Goal: Transaction & Acquisition: Purchase product/service

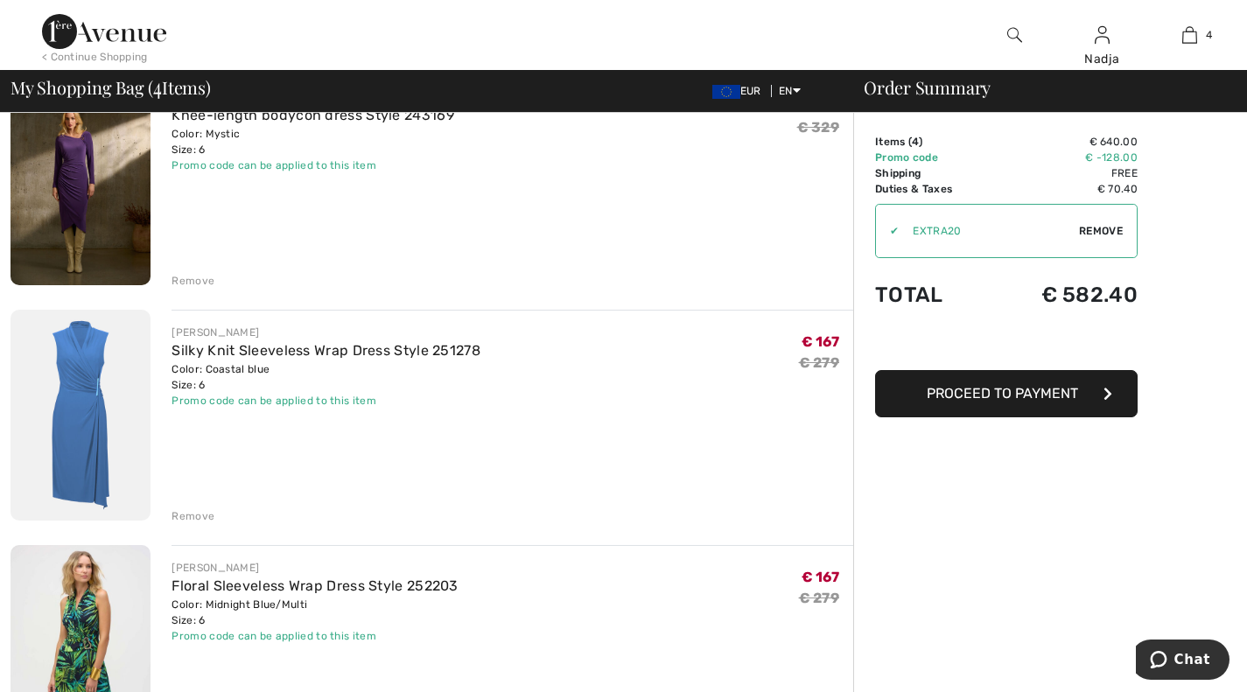
scroll to position [437, 0]
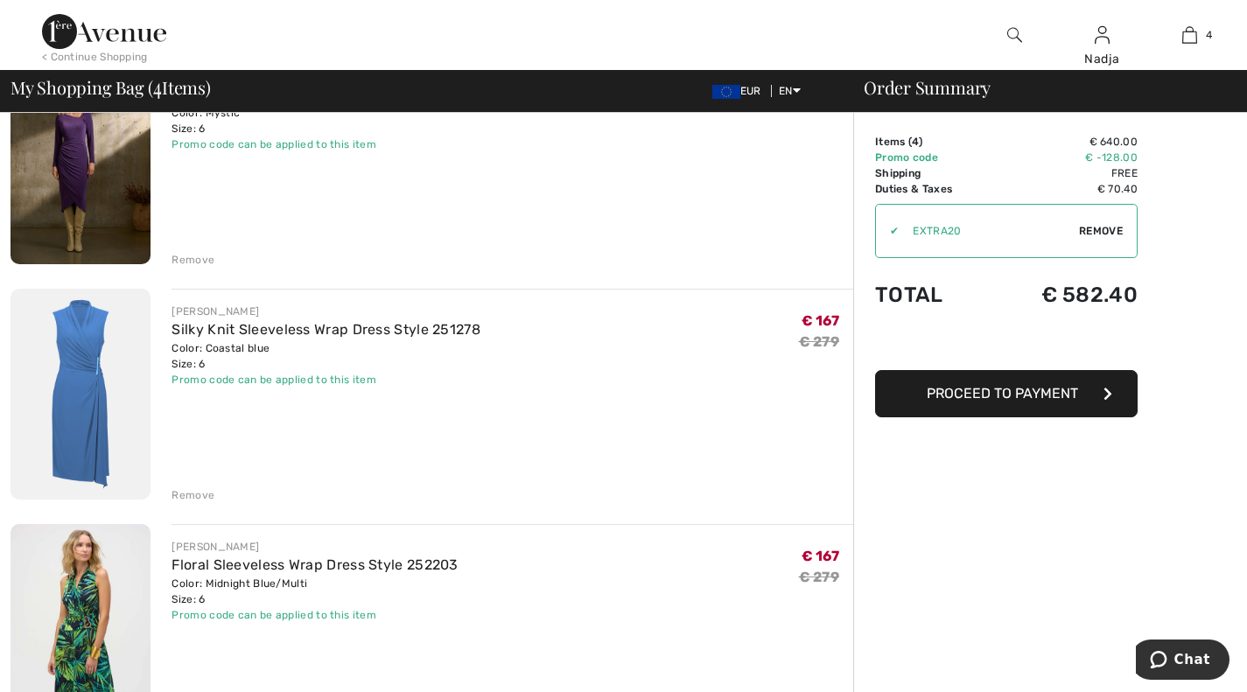
click at [69, 335] on img at bounding box center [80, 394] width 140 height 211
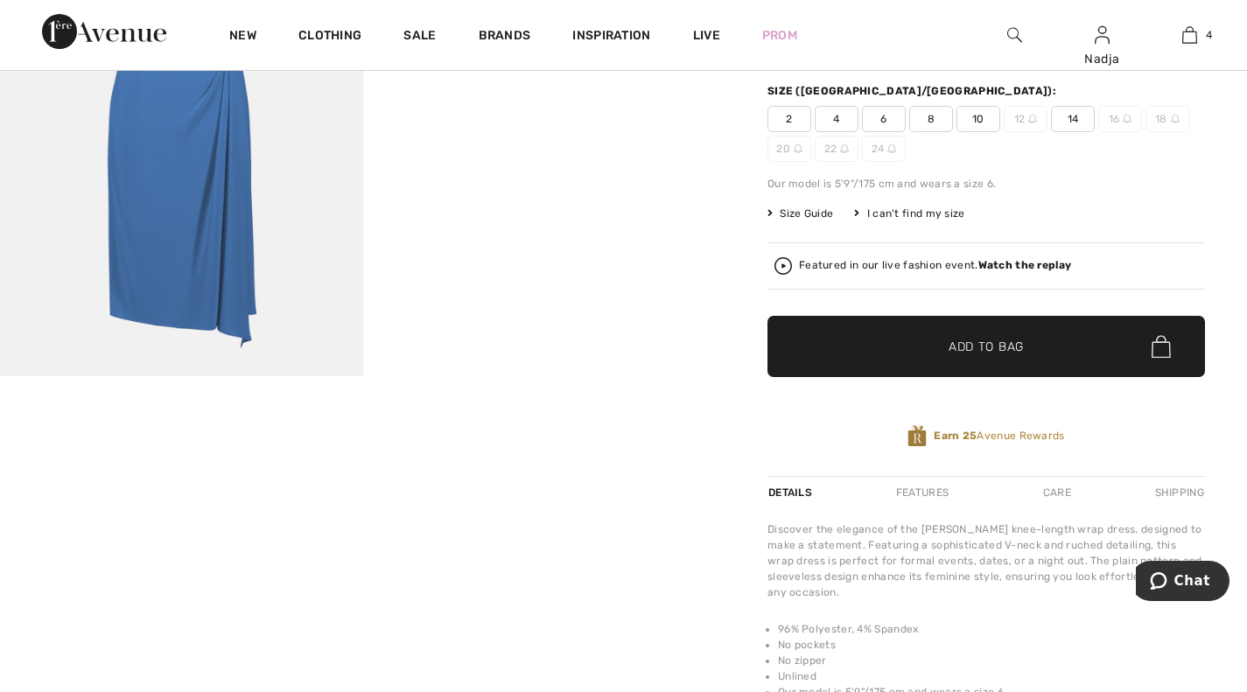
scroll to position [175, 0]
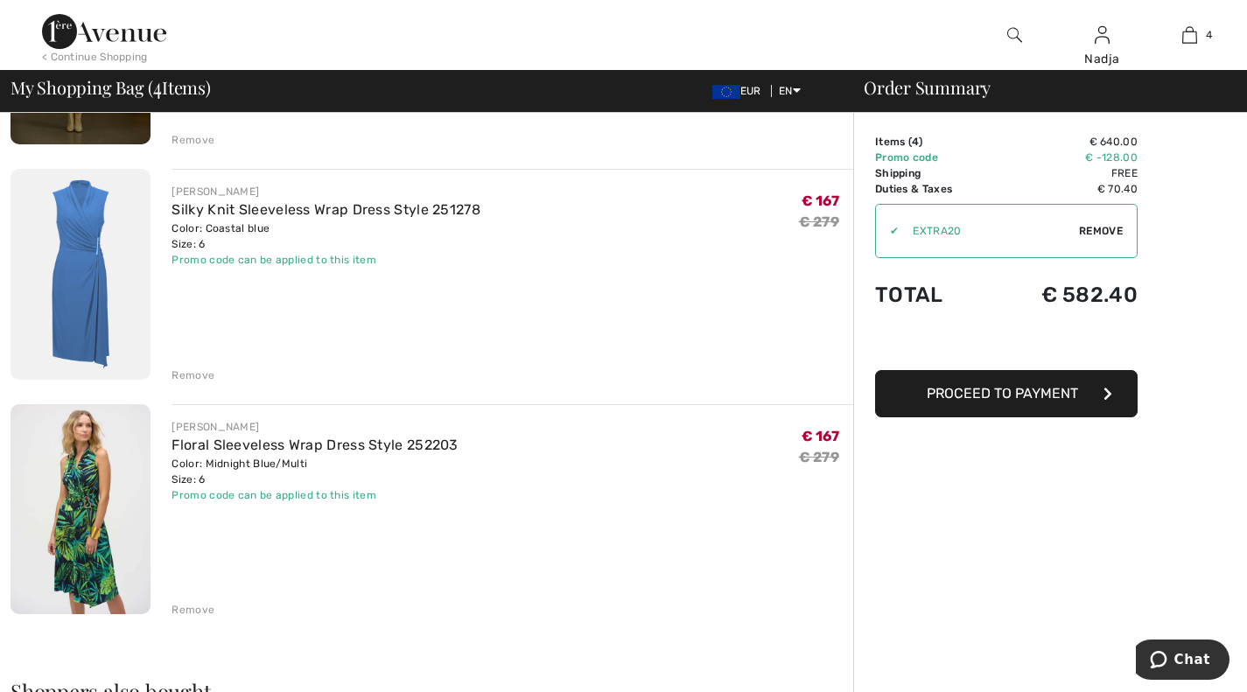
scroll to position [525, 0]
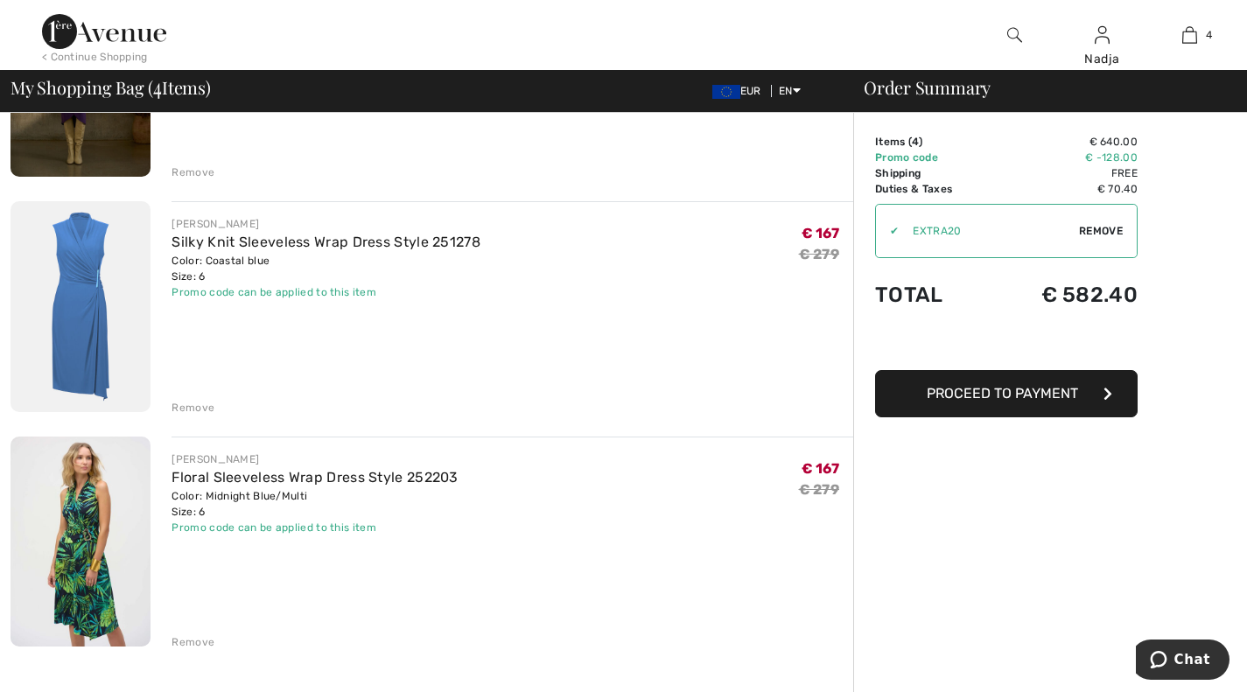
click at [70, 526] on img at bounding box center [80, 542] width 140 height 210
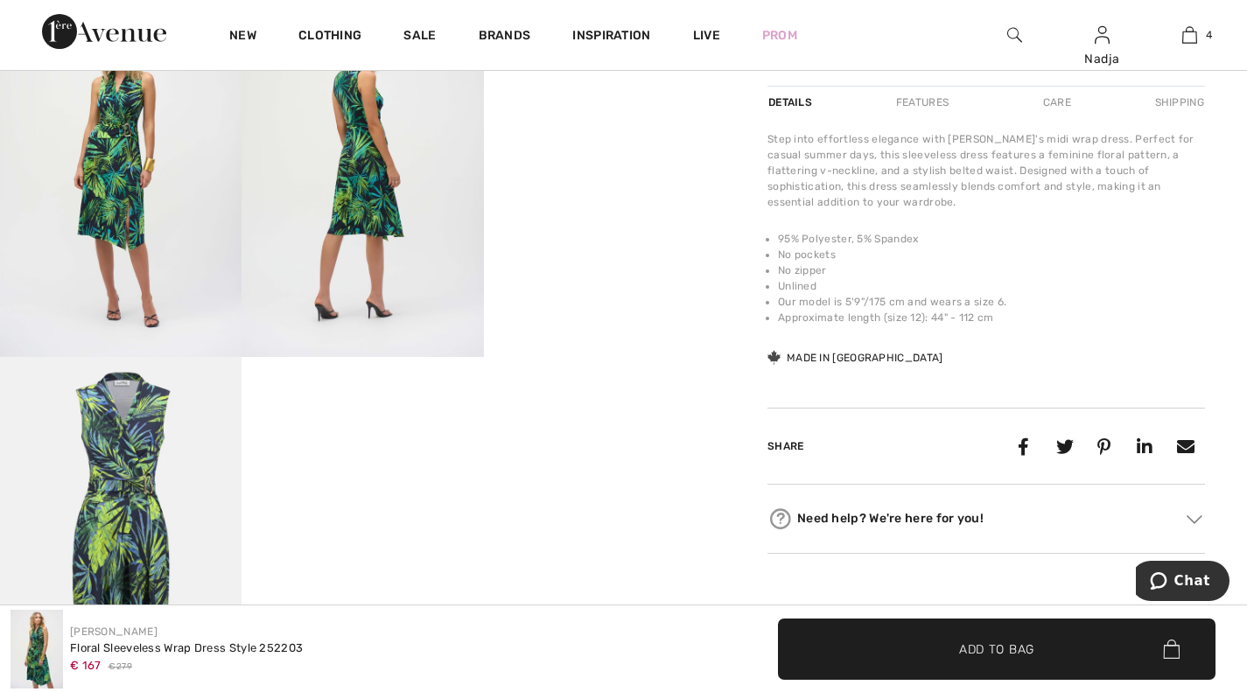
scroll to position [700, 0]
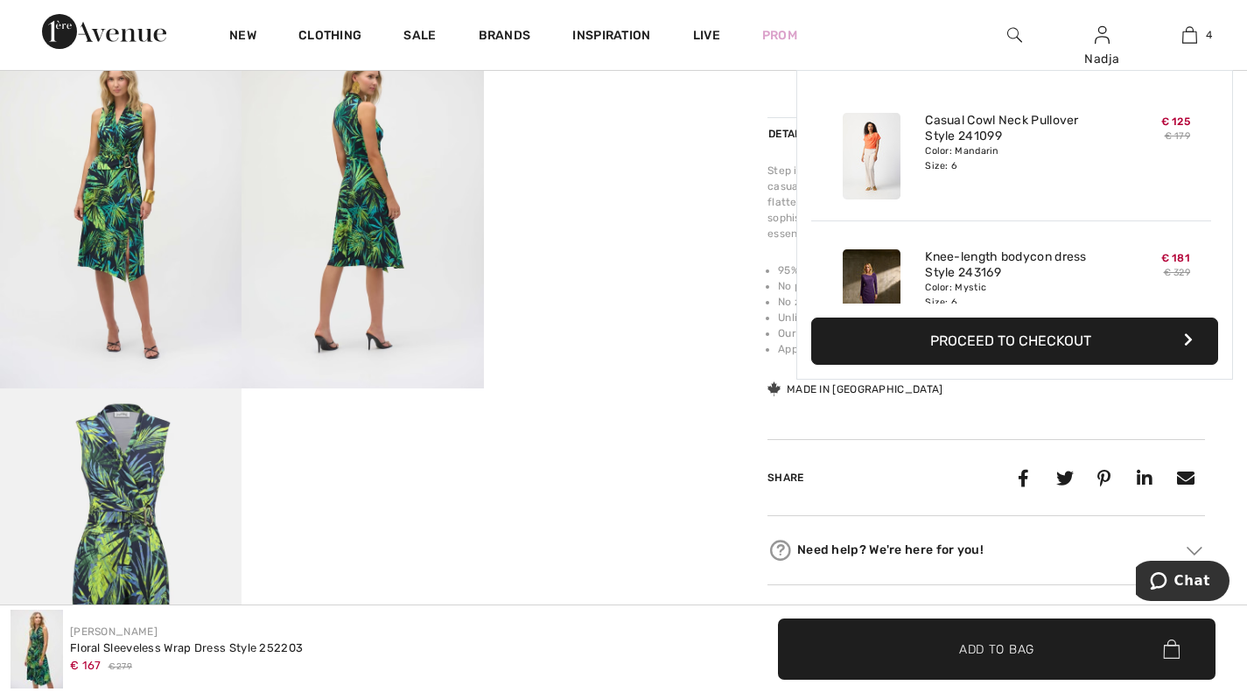
click at [1191, 27] on img at bounding box center [1189, 34] width 15 height 21
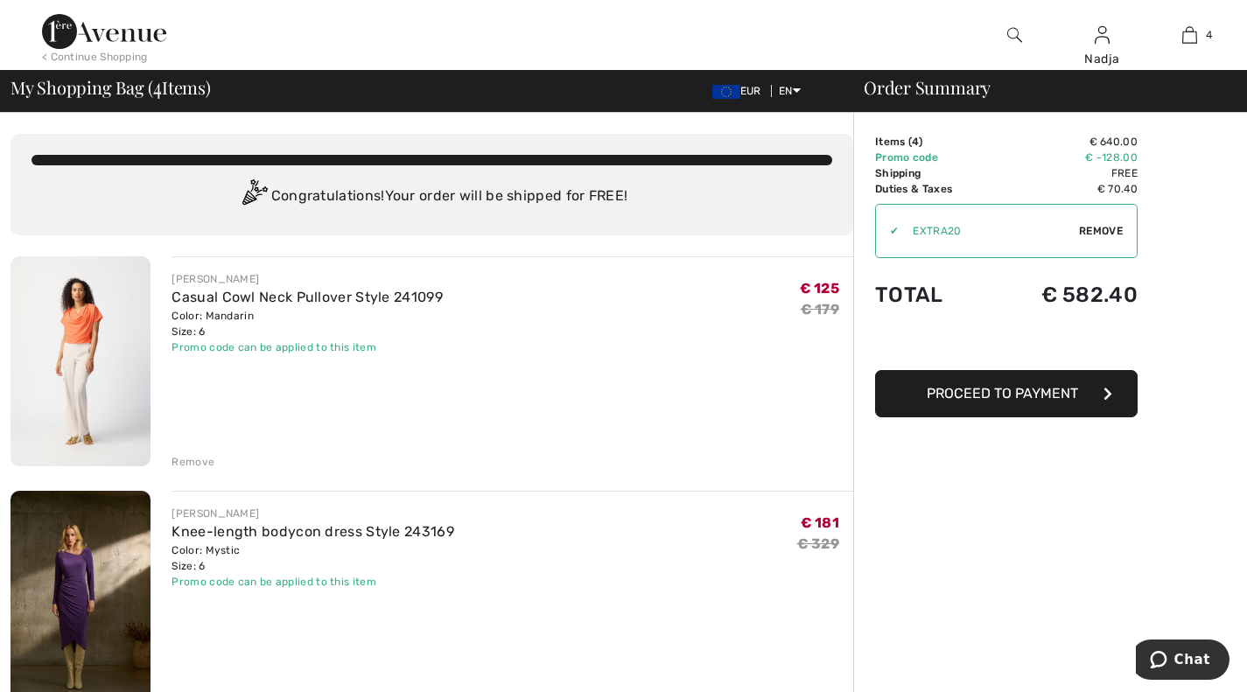
click at [92, 327] on img at bounding box center [80, 361] width 140 height 210
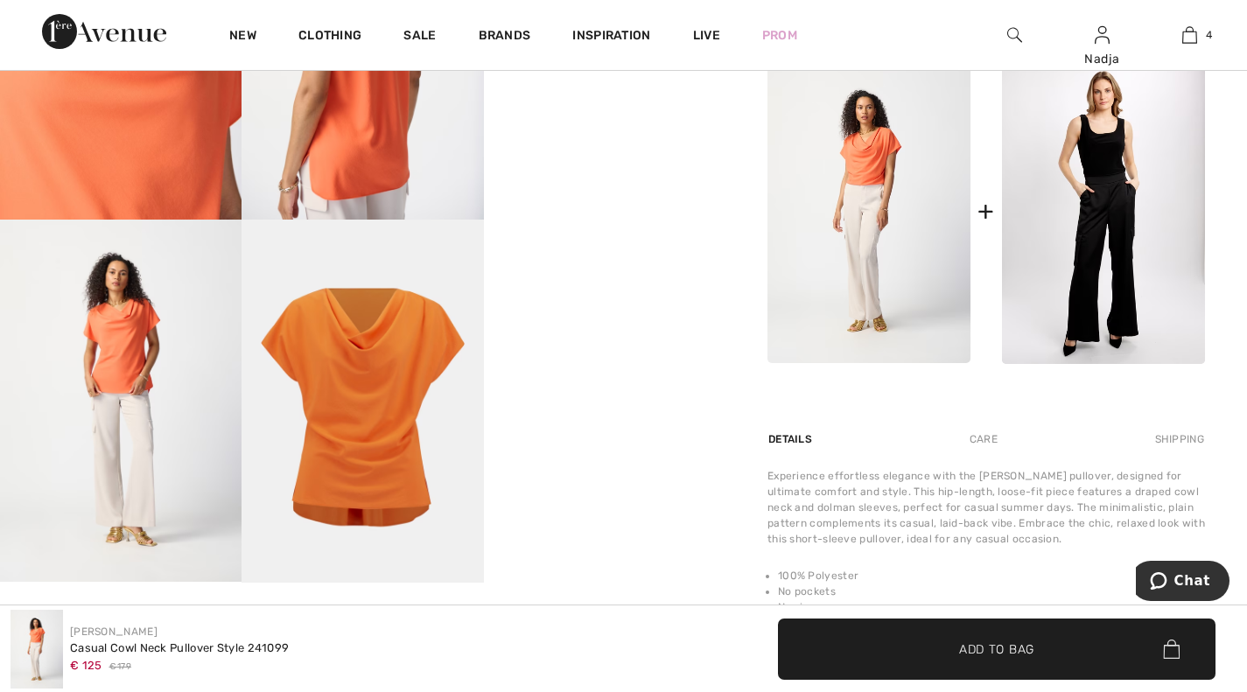
scroll to position [875, 0]
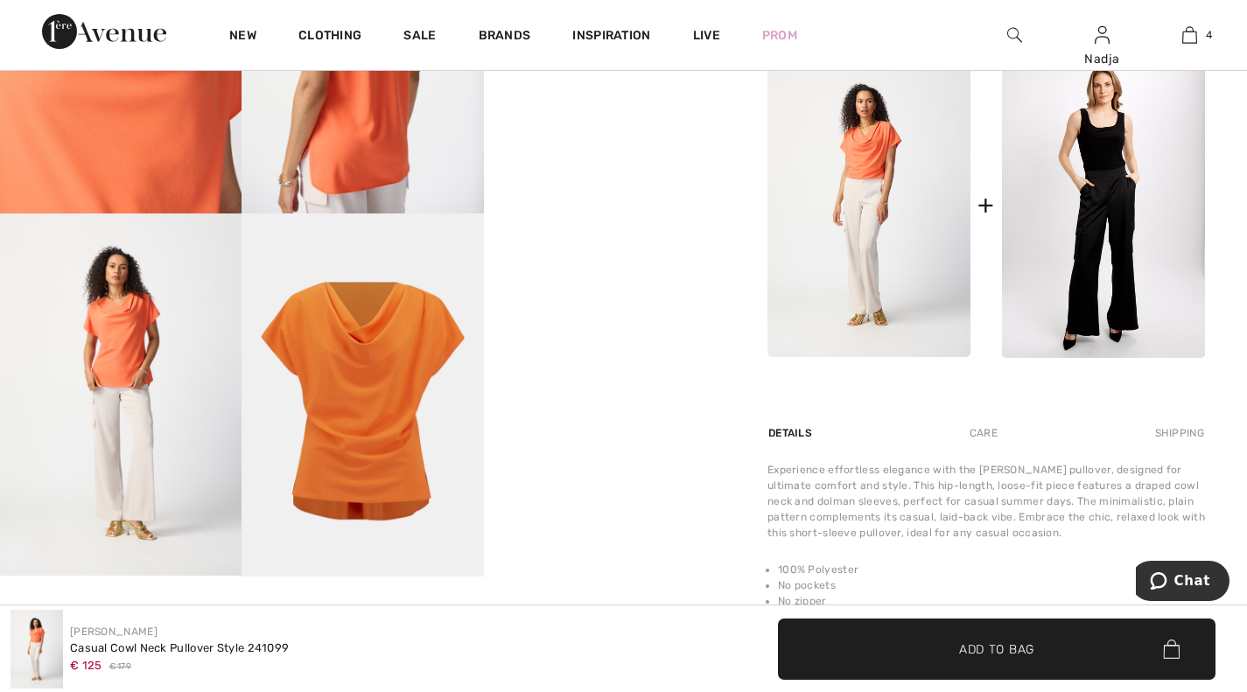
click at [642, 334] on video "Your browser does not support the video tag." at bounding box center [604, 273] width 241 height 121
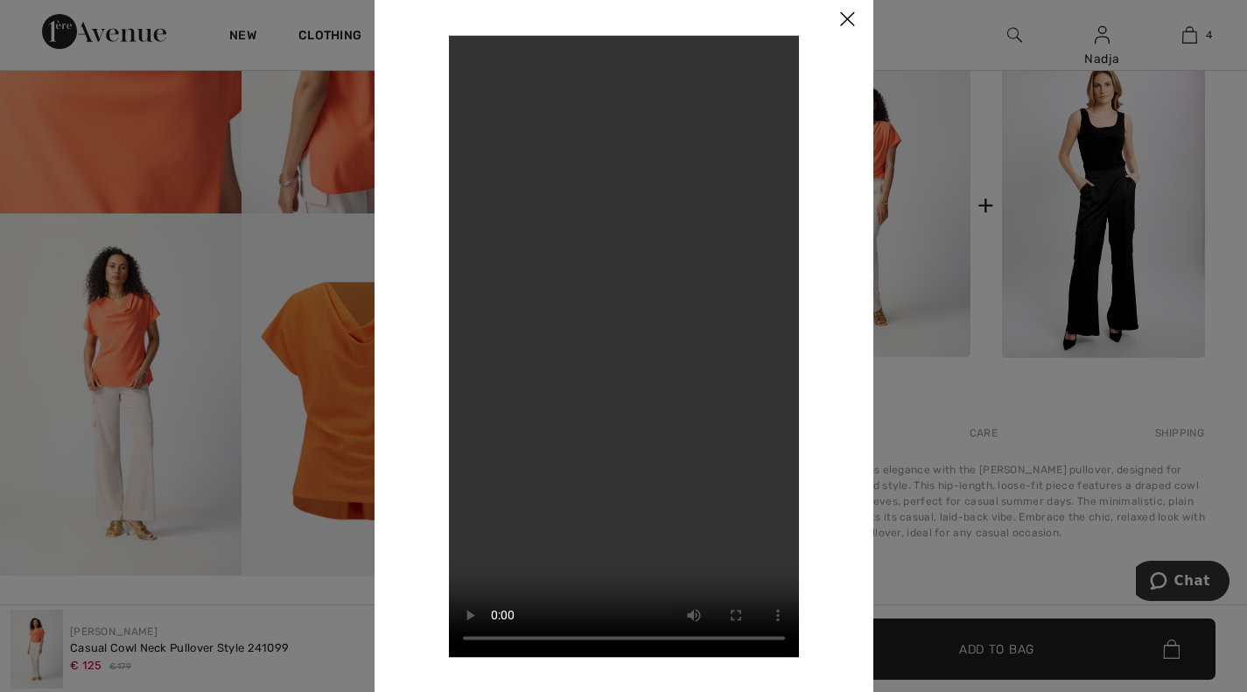
click at [848, 19] on img at bounding box center [847, 20] width 52 height 54
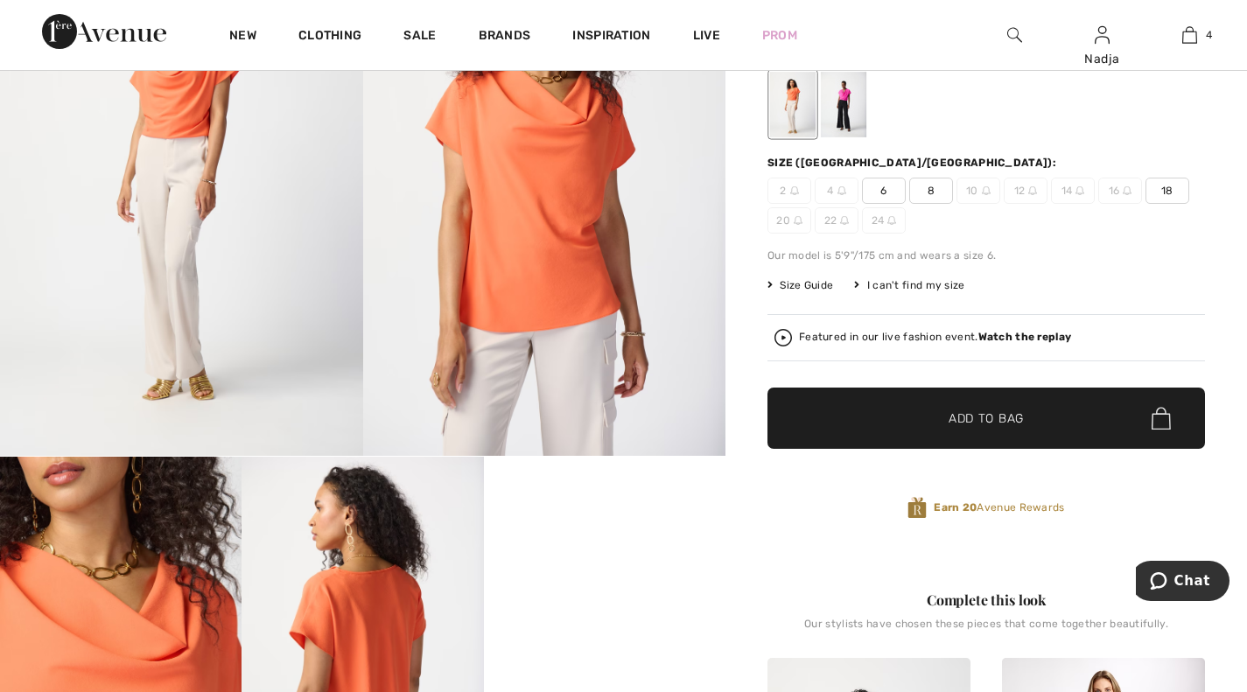
scroll to position [175, 0]
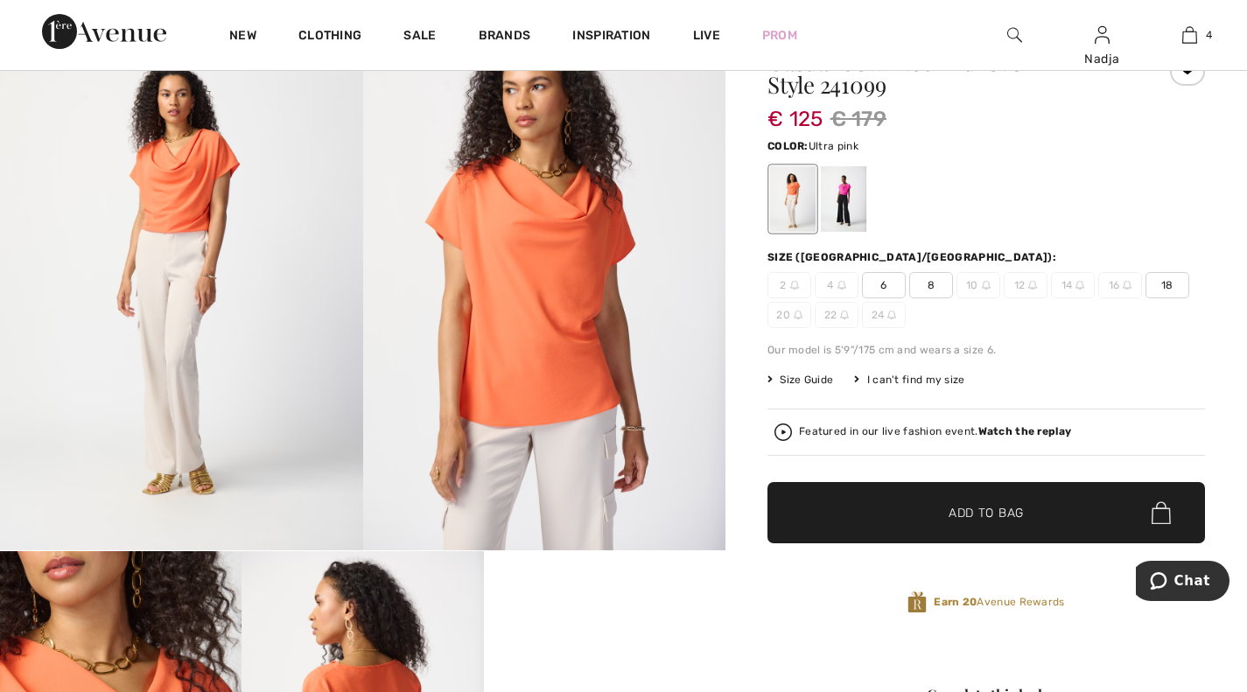
click at [853, 209] on div at bounding box center [843, 199] width 45 height 66
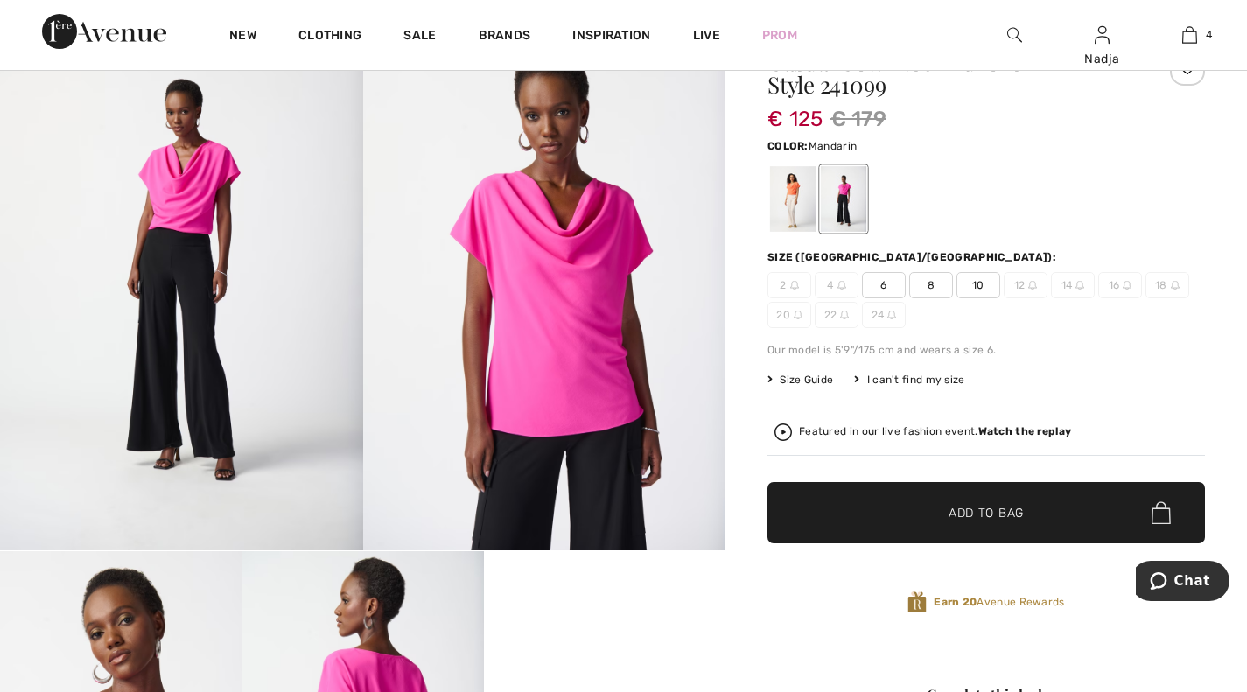
click at [787, 202] on div at bounding box center [792, 199] width 45 height 66
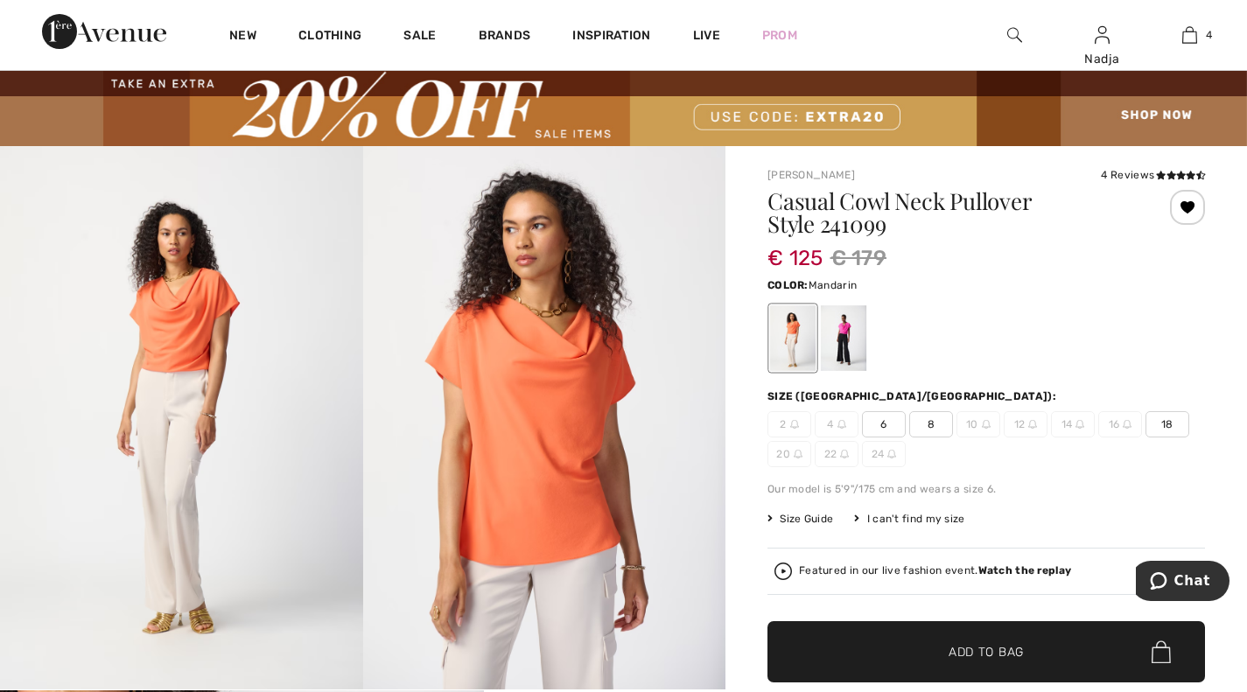
scroll to position [0, 0]
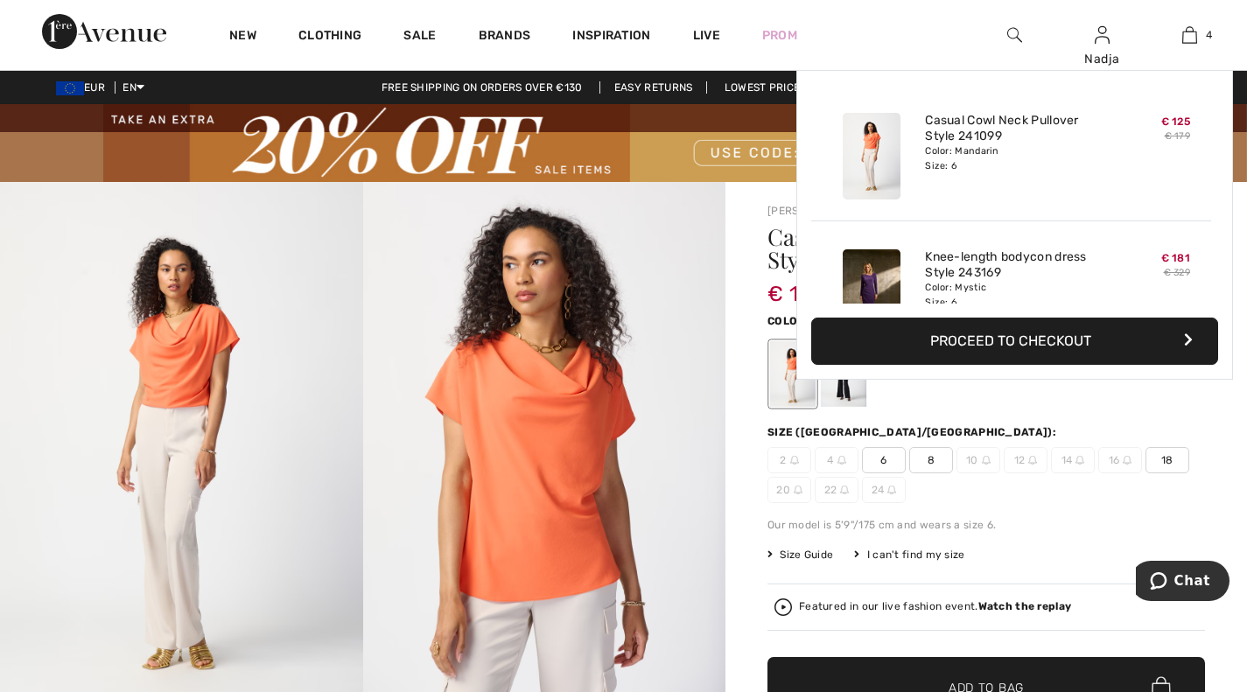
click at [1194, 38] on img at bounding box center [1189, 34] width 15 height 21
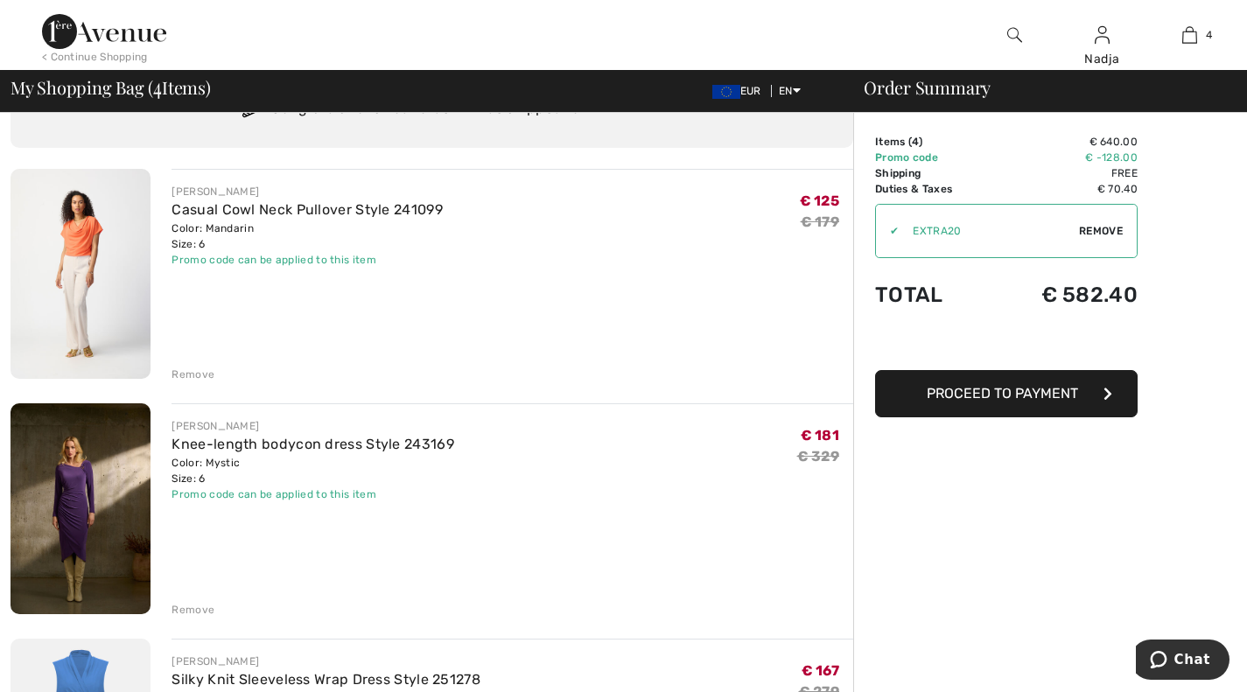
scroll to position [87, 0]
